Goal: Find specific page/section: Find specific page/section

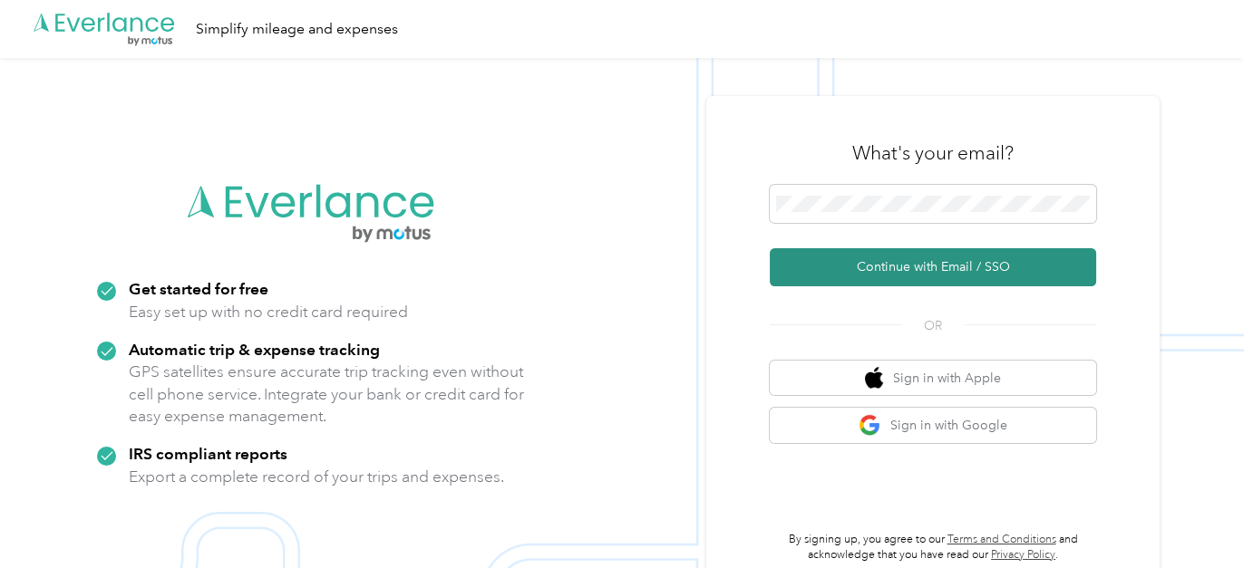
click at [939, 255] on button "Continue with Email / SSO" at bounding box center [933, 267] width 326 height 38
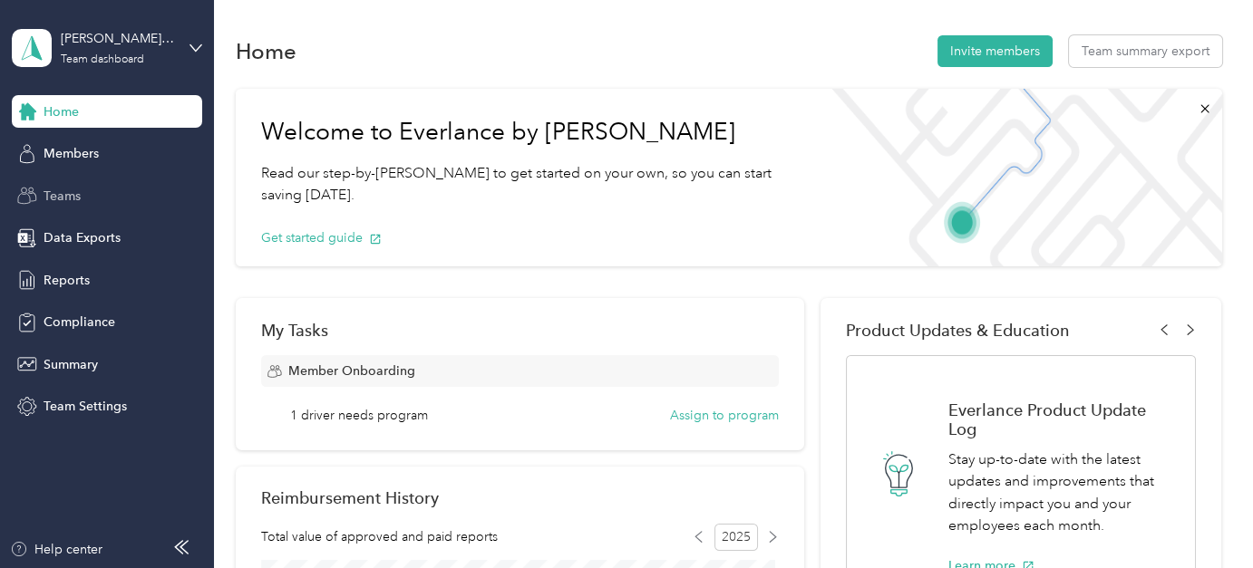
click at [51, 194] on span "Teams" at bounding box center [62, 196] width 37 height 19
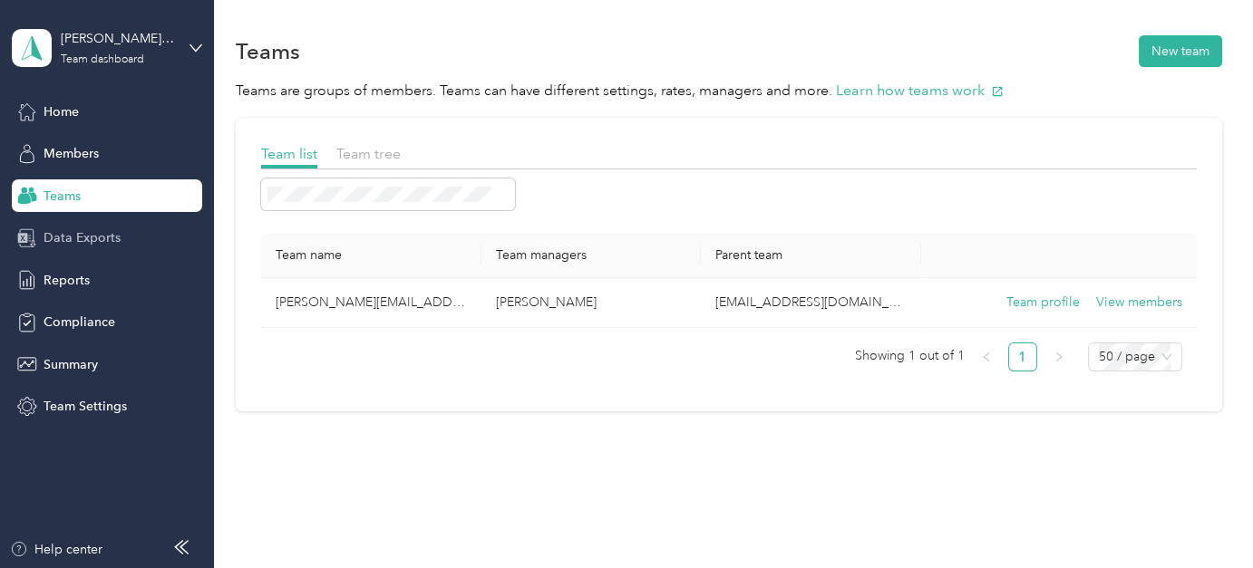
click at [69, 247] on span "Data Exports" at bounding box center [82, 237] width 77 height 19
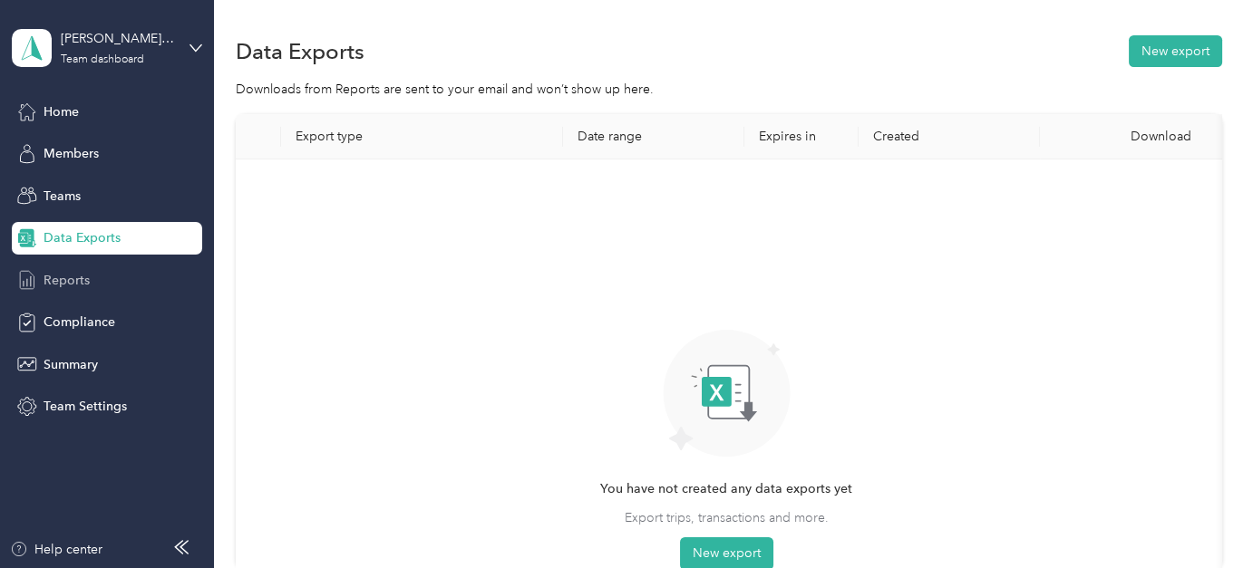
click at [55, 276] on span "Reports" at bounding box center [67, 280] width 46 height 19
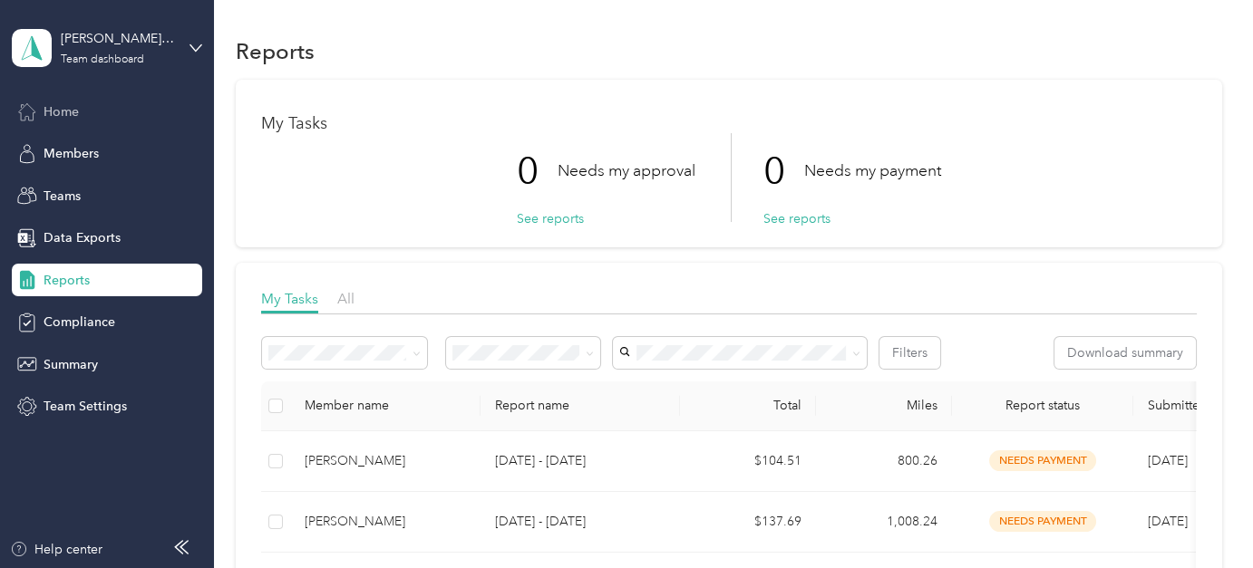
click at [59, 114] on span "Home" at bounding box center [61, 111] width 35 height 19
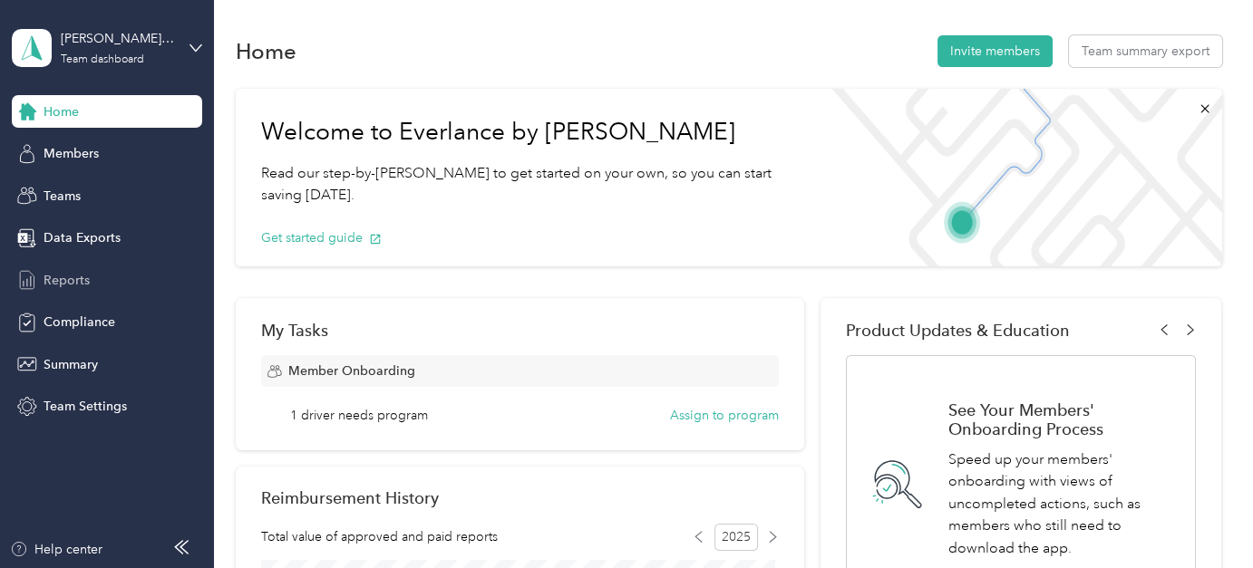
drag, startPoint x: 67, startPoint y: 319, endPoint x: 61, endPoint y: 289, distance: 30.6
click at [66, 317] on span "Compliance" at bounding box center [80, 322] width 72 height 19
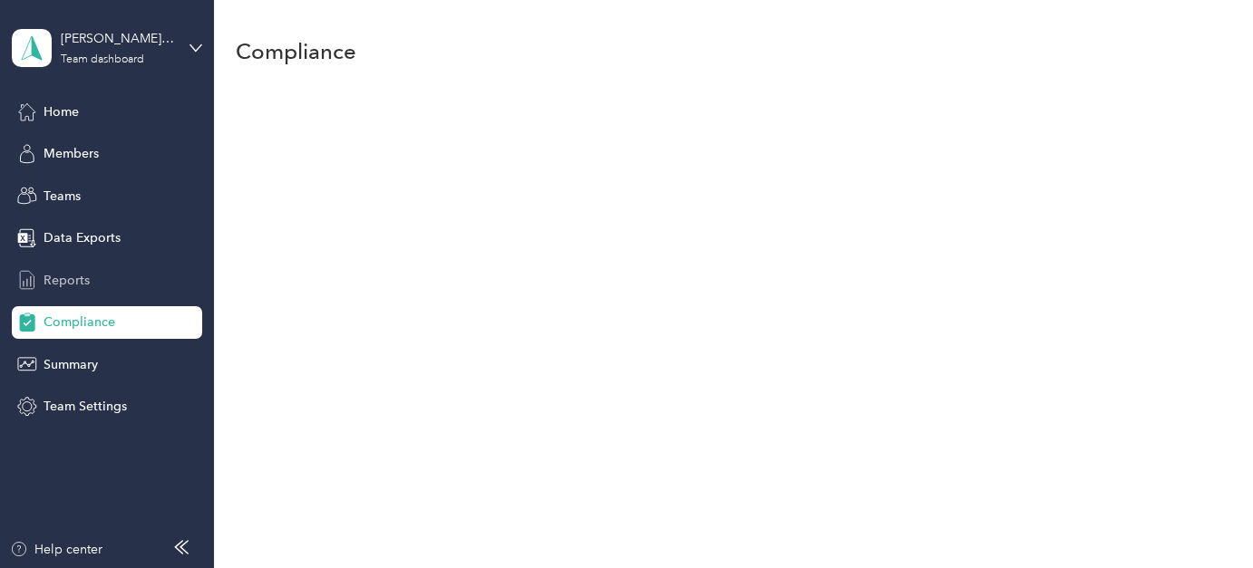
click at [57, 280] on span "Reports" at bounding box center [67, 280] width 46 height 19
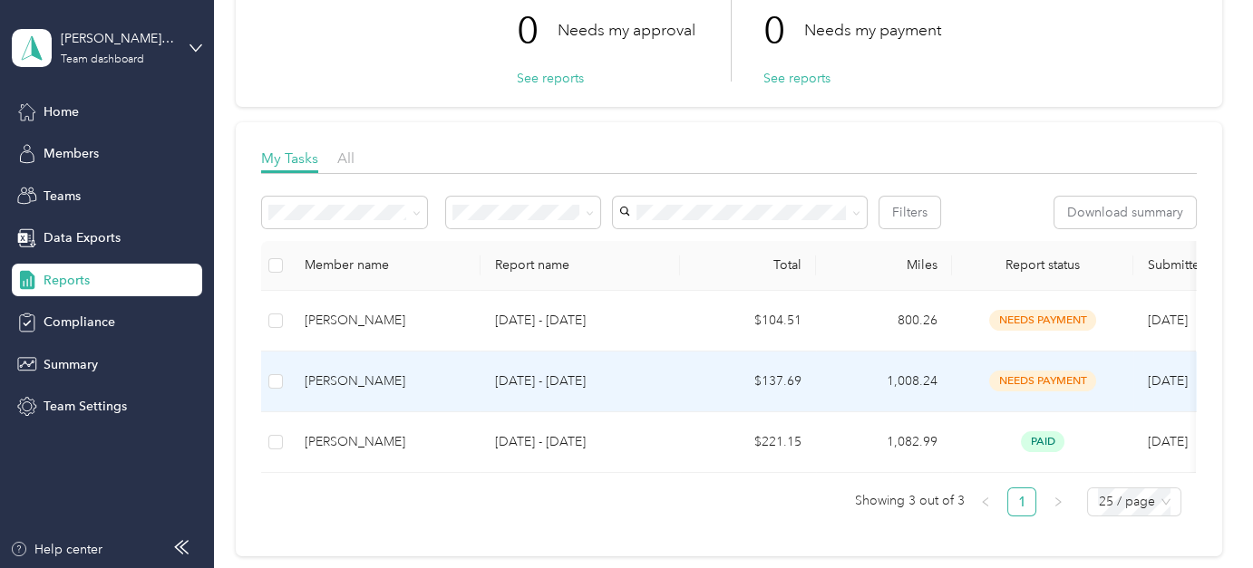
scroll to position [181, 0]
